Goal: Information Seeking & Learning: Understand process/instructions

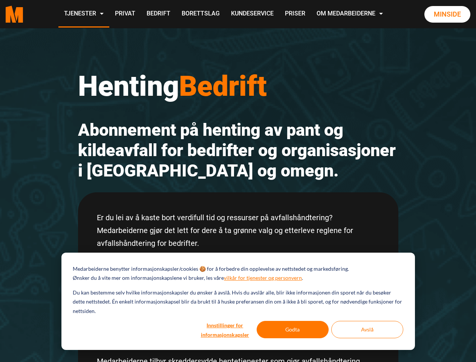
click at [238, 181] on h2 "Abonnement på henting av pant og kildeavfall for bedrifter og organisasjoner i …" at bounding box center [238, 150] width 321 height 61
click at [226, 330] on button "Innstillinger for informasjonskapsler" at bounding box center [225, 329] width 58 height 17
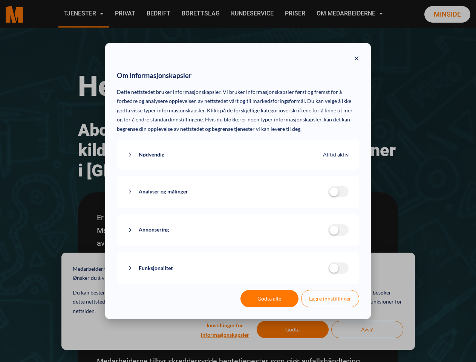
click at [293, 330] on div "Om informasjonskapsler Dette nettstedet bruker informasjonskapsler. Vi bruker i…" at bounding box center [238, 181] width 476 height 362
click at [367, 330] on div "Om informasjonskapsler Dette nettstedet bruker informasjonskapsler. Vi bruker i…" at bounding box center [238, 181] width 476 height 362
click at [83, 14] on div "Om informasjonskapsler Dette nettstedet bruker informasjonskapsler. Vi bruker i…" at bounding box center [238, 181] width 476 height 362
click at [351, 14] on div "Om informasjonskapsler Dette nettstedet bruker informasjonskapsler. Vi bruker i…" at bounding box center [238, 181] width 476 height 362
